Goal: Task Accomplishment & Management: Manage account settings

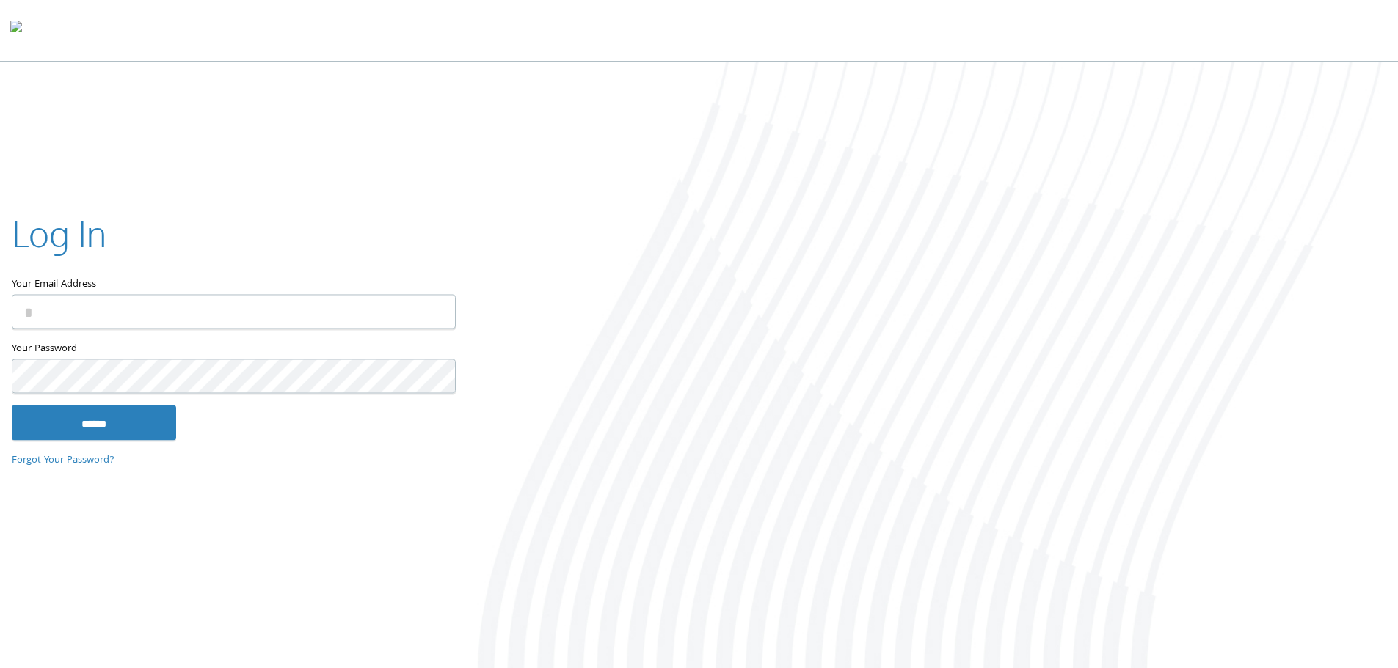
click at [151, 322] on input "Your Email Address" at bounding box center [234, 311] width 444 height 34
type input "**********"
click at [12, 405] on input "******" at bounding box center [94, 422] width 164 height 35
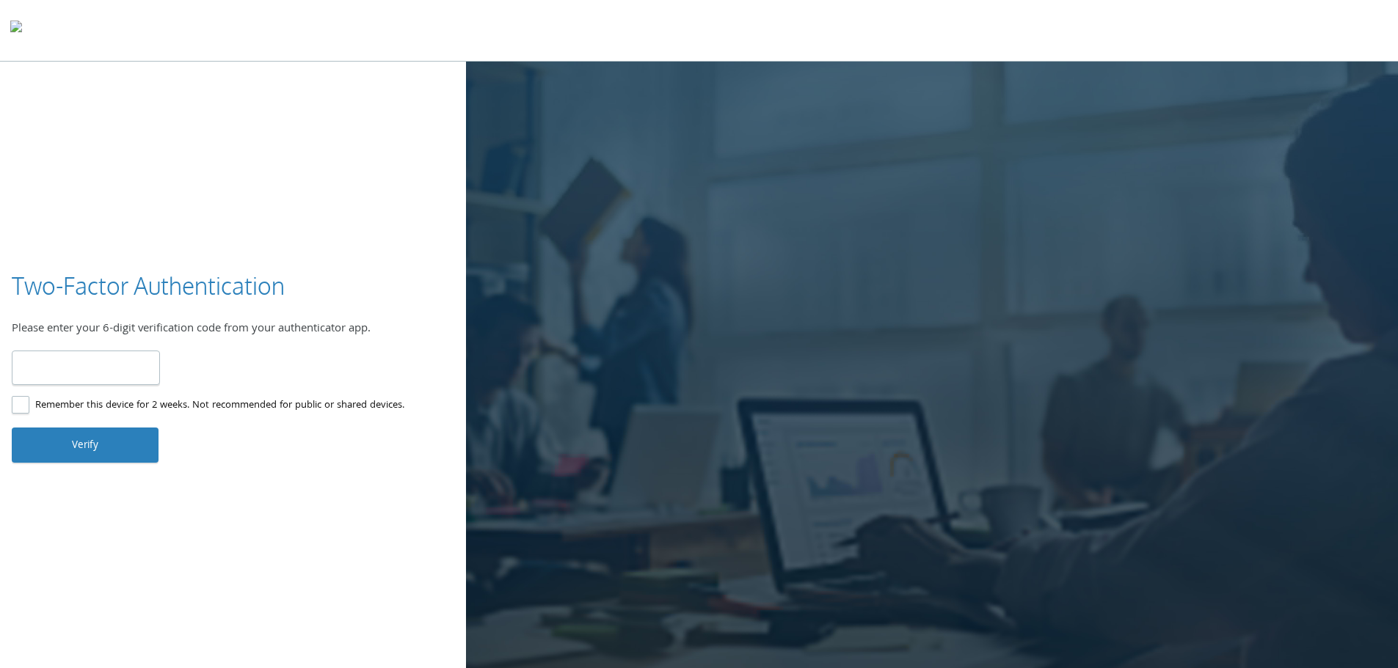
type input "******"
